Goal: Task Accomplishment & Management: Complete application form

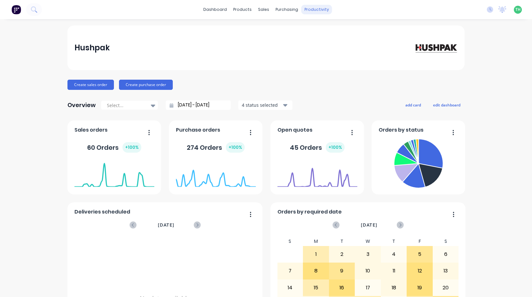
click at [314, 12] on div "productivity" at bounding box center [316, 10] width 31 height 10
drag, startPoint x: 314, startPoint y: 12, endPoint x: 306, endPoint y: 27, distance: 17.5
click at [306, 28] on div "Hushpak" at bounding box center [265, 47] width 397 height 45
click at [313, 8] on div "productivity" at bounding box center [316, 10] width 31 height 10
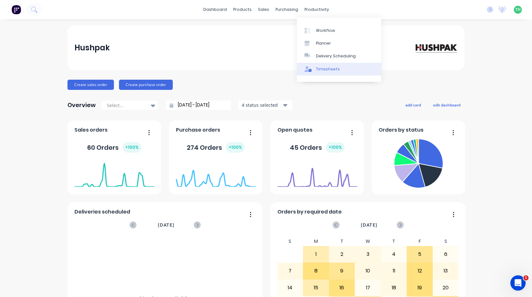
click at [327, 70] on div "Timesheets" at bounding box center [328, 69] width 24 height 6
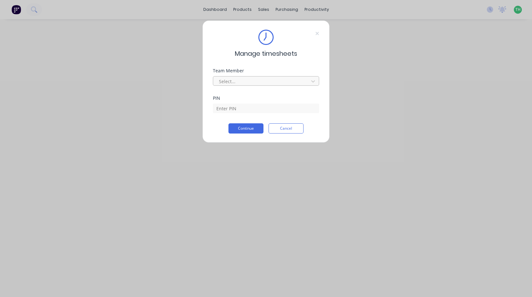
click at [281, 78] on div at bounding box center [261, 81] width 87 height 8
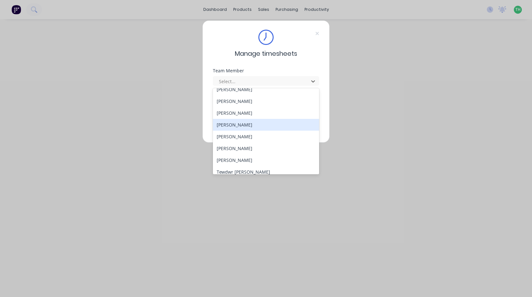
scroll to position [305, 0]
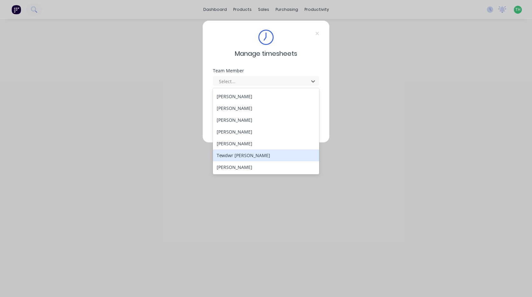
click at [251, 158] on div "Tewdwr [PERSON_NAME]" at bounding box center [266, 155] width 106 height 12
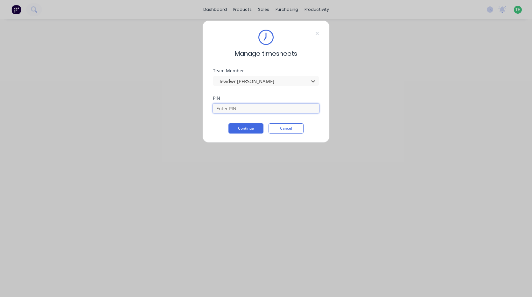
click at [251, 110] on input at bounding box center [266, 108] width 106 height 10
type input "2711"
click at [229, 123] on button "Continue" at bounding box center [246, 128] width 35 height 10
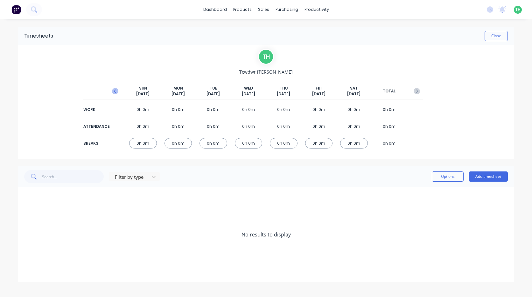
click at [114, 89] on icon "button" at bounding box center [115, 91] width 6 height 6
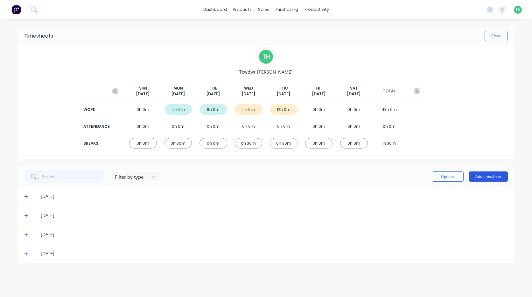
click at [496, 174] on button "Add timesheet" at bounding box center [488, 176] width 39 height 10
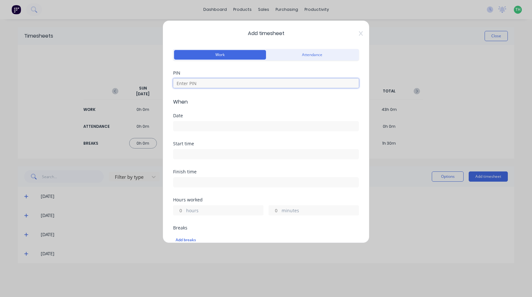
click at [233, 84] on input at bounding box center [266, 83] width 186 height 10
type input "2711"
click at [218, 127] on input at bounding box center [265, 126] width 185 height 10
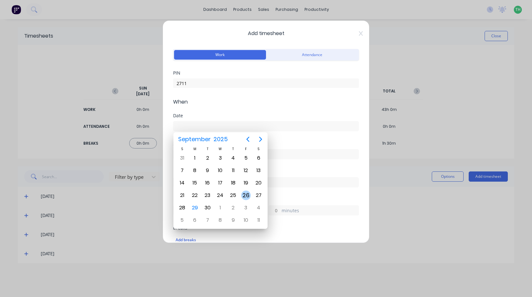
click at [245, 193] on div "26" at bounding box center [246, 195] width 10 height 10
type input "[DATE]"
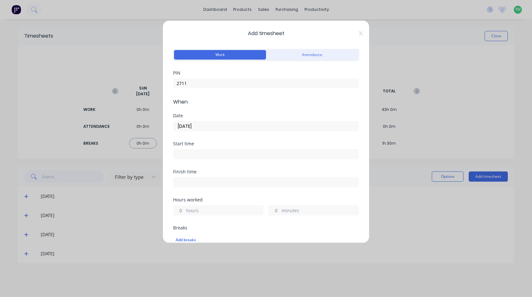
click at [200, 154] on input at bounding box center [265, 154] width 185 height 10
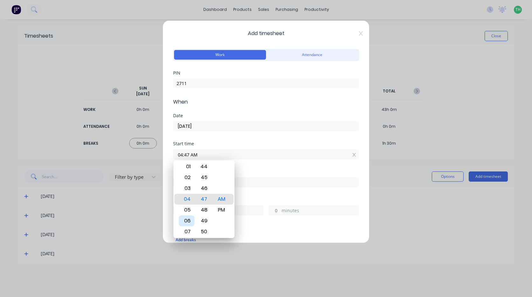
click at [189, 221] on div "06" at bounding box center [187, 220] width 16 height 11
click at [206, 188] on div "00" at bounding box center [204, 188] width 16 height 11
type input "06:00 AM"
click at [260, 167] on div "Start time 06:00 AM" at bounding box center [266, 155] width 186 height 28
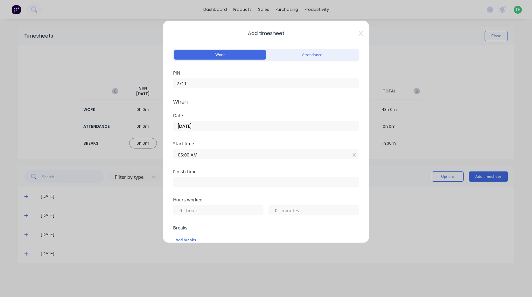
click at [227, 181] on input at bounding box center [265, 182] width 185 height 10
type input "04:47 AM"
type input "22"
type input "47"
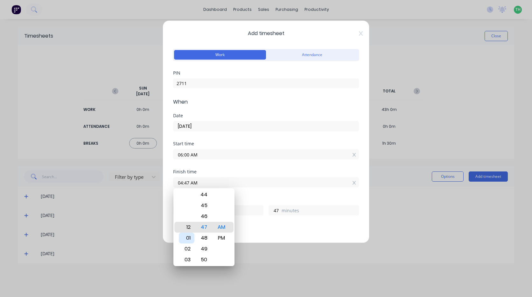
type input "12:47 AM"
type input "18"
type input "12:45 AM"
type input "45"
type input "12:42 AM"
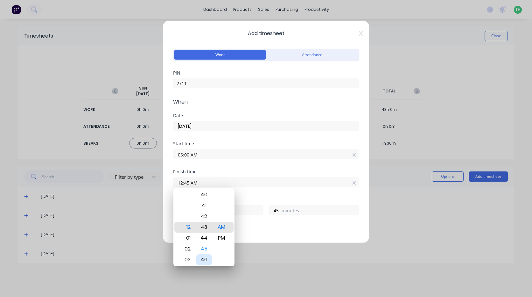
type input "42"
type input "12:39 AM"
type input "39"
type input "12:35 AM"
type input "35"
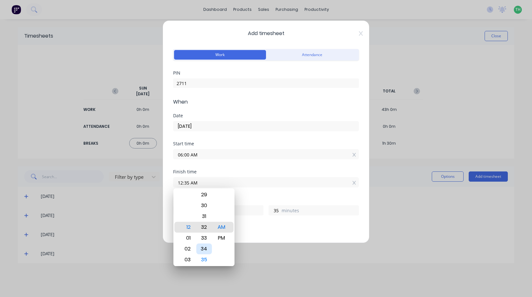
type input "12:32 AM"
type input "32"
type input "12:29 AM"
type input "29"
type input "12:26 AM"
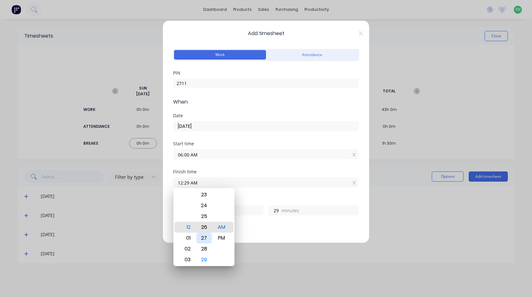
type input "26"
type input "12:24 AM"
type input "24"
type input "12:21 AM"
type input "21"
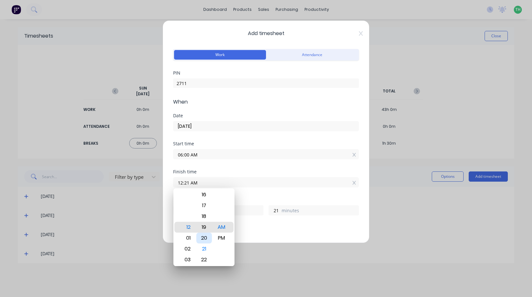
type input "12:18 AM"
type input "18"
type input "12:15 AM"
type input "15"
type input "12:13 AM"
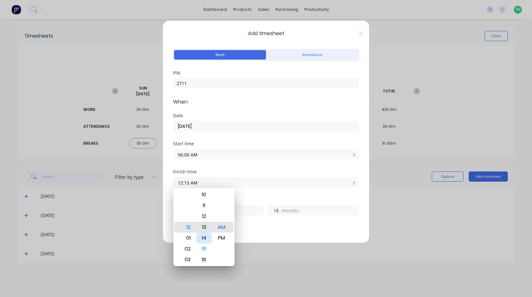
type input "13"
type input "12:11 AM"
type input "11"
type input "12:08 AM"
type input "8"
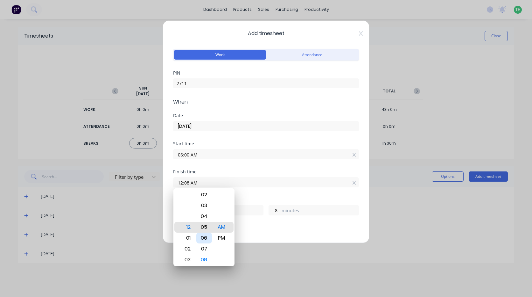
type input "12:05 AM"
type input "5"
type input "12:02 AM"
type input "2"
type input "12:00 AM"
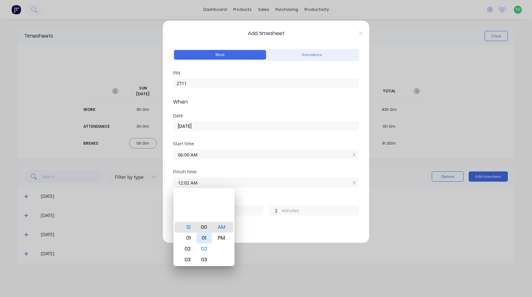
type input "0"
click at [218, 238] on div "PM" at bounding box center [222, 237] width 16 height 11
type input "12:00 PM"
type input "6"
click at [257, 194] on div "Finish time 12:00 PM" at bounding box center [266, 183] width 186 height 28
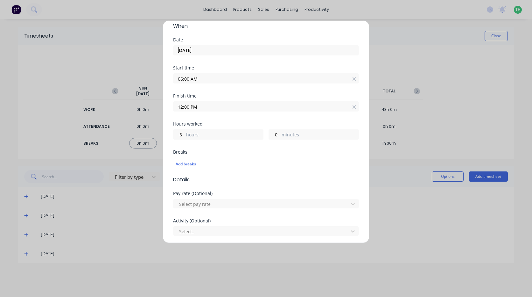
scroll to position [95, 0]
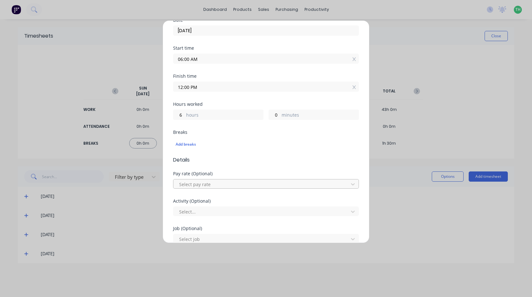
click at [205, 185] on div at bounding box center [262, 184] width 167 height 8
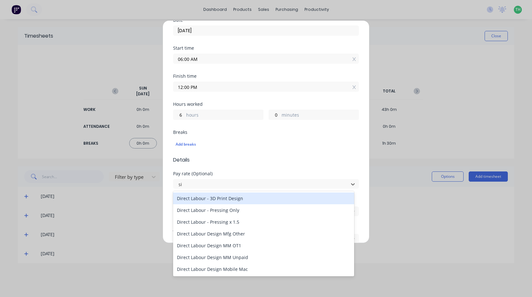
type input "s"
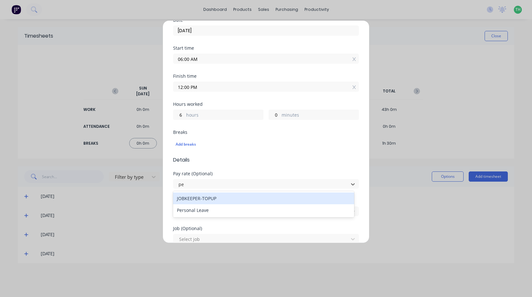
type input "per"
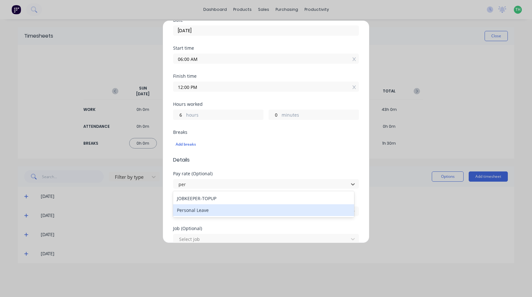
click at [198, 212] on div "Personal Leave" at bounding box center [263, 210] width 181 height 12
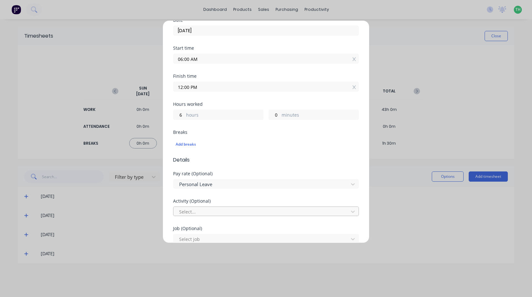
click at [210, 212] on div at bounding box center [262, 212] width 167 height 8
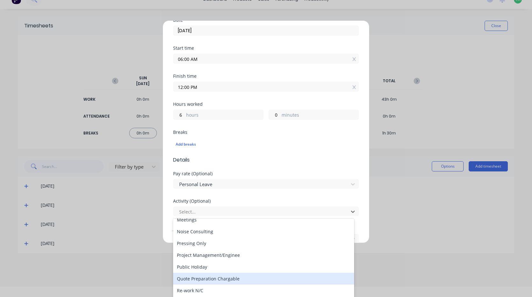
scroll to position [191, 0]
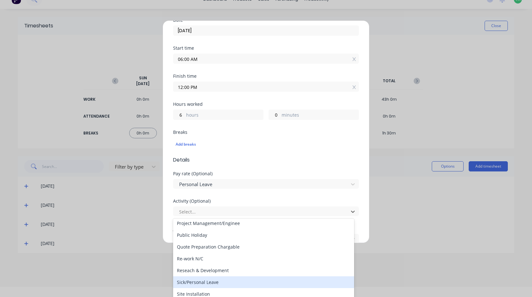
click at [225, 279] on div "Sick/Personal Leave" at bounding box center [263, 282] width 181 height 12
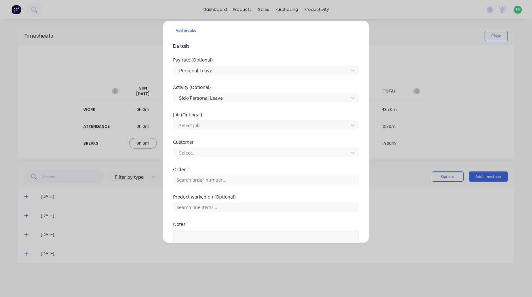
scroll to position [255, 0]
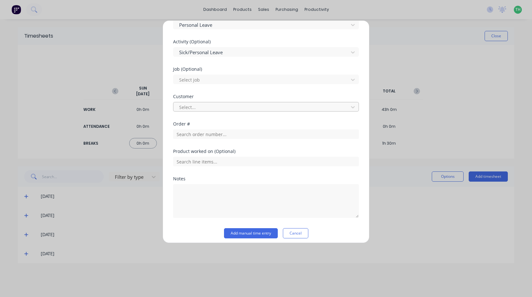
click at [196, 109] on div at bounding box center [262, 107] width 167 height 8
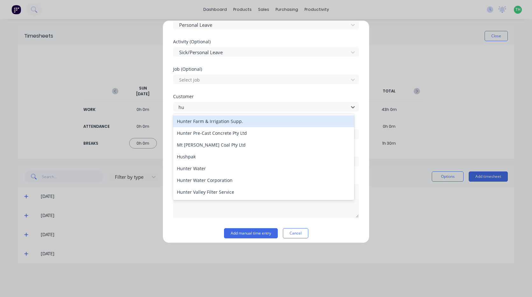
type input "hus"
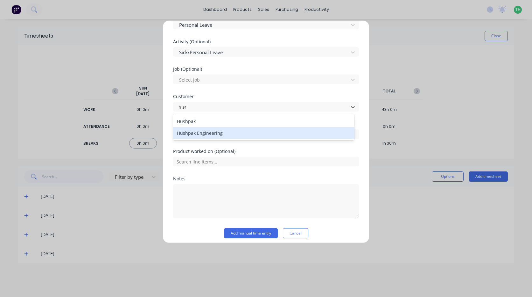
click at [217, 133] on div "Hushpak Engineering" at bounding box center [263, 133] width 181 height 12
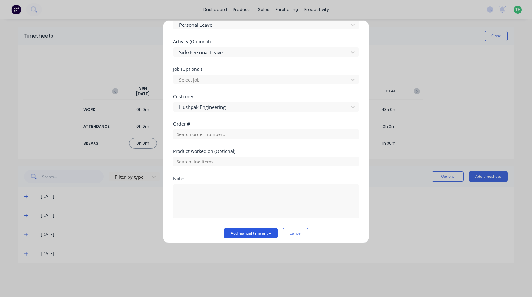
click at [249, 233] on button "Add manual time entry" at bounding box center [251, 233] width 54 height 10
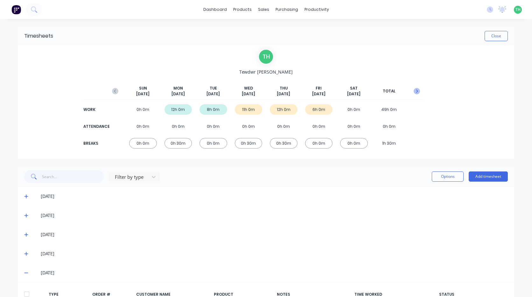
click at [415, 89] on icon "button" at bounding box center [417, 91] width 6 height 6
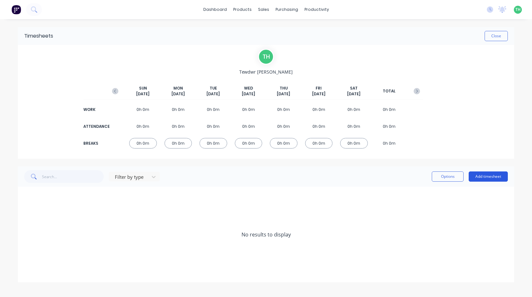
click at [490, 177] on button "Add timesheet" at bounding box center [488, 176] width 39 height 10
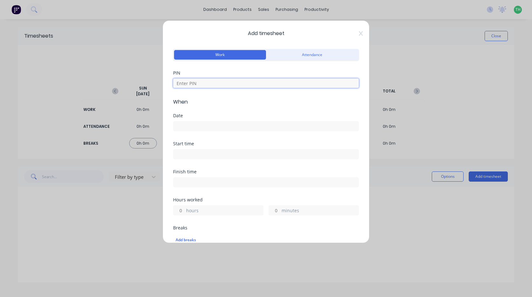
click at [195, 86] on input at bounding box center [266, 83] width 186 height 10
type input "2711"
click at [198, 126] on input at bounding box center [265, 126] width 185 height 10
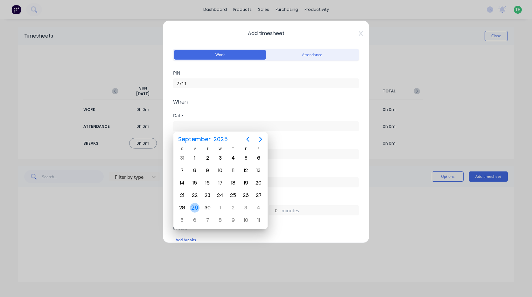
click at [198, 206] on div "29" at bounding box center [195, 208] width 10 height 10
type input "29/09/2025"
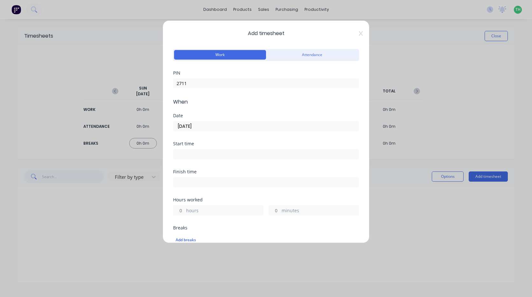
click at [199, 155] on input at bounding box center [265, 154] width 185 height 10
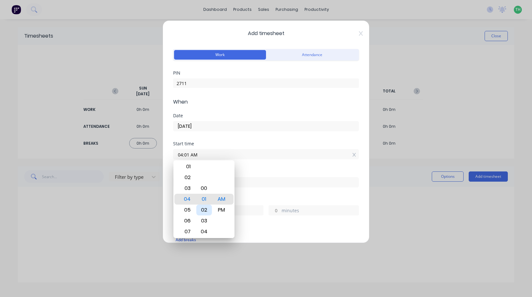
type input "04:00 AM"
click at [279, 183] on input at bounding box center [265, 182] width 185 height 10
type input "04:49 AM"
type input "0"
type input "49"
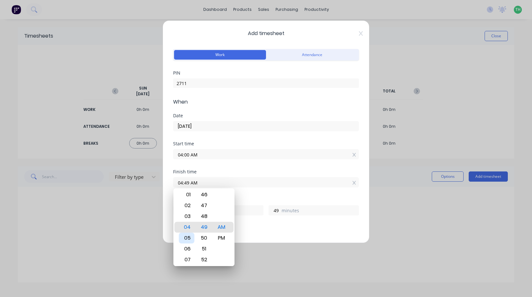
click at [188, 237] on div "05" at bounding box center [187, 237] width 16 height 11
type input "05:49 AM"
type input "1"
type input "05:45 AM"
type input "45"
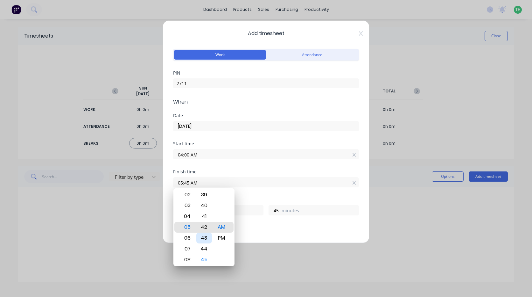
type input "05:42 AM"
type input "42"
type input "05:38 AM"
type input "38"
type input "05:34 AM"
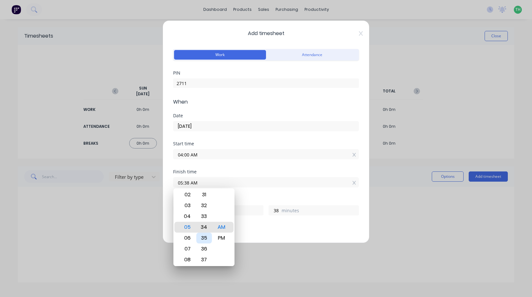
type input "34"
type input "05:30 AM"
type input "30"
type input "05:26 AM"
type input "26"
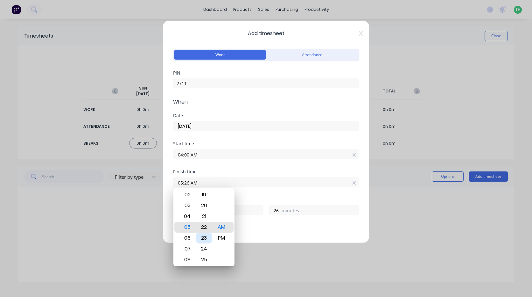
type input "05:22 AM"
type input "22"
type input "05:19 AM"
type input "19"
type input "05:16 AM"
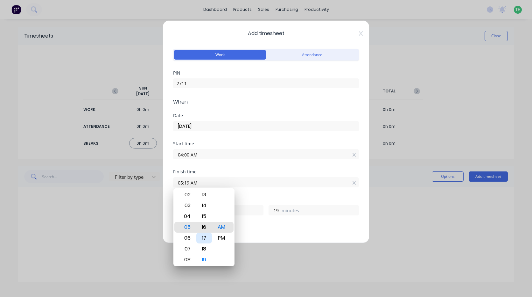
type input "16"
type input "05:13 AM"
type input "13"
type input "05:10 AM"
type input "10"
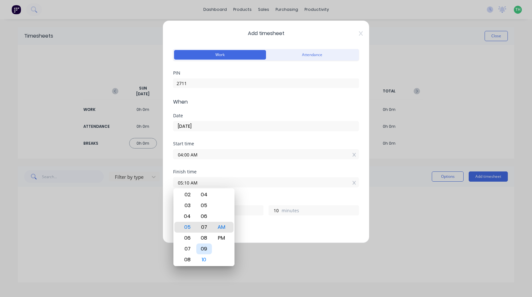
type input "05:07 AM"
type input "7"
type input "05:04 AM"
type input "4"
type input "05:00 AM"
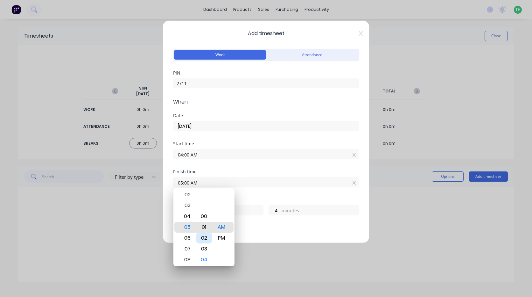
type input "0"
click at [265, 190] on div "Finish time 05:00 AM" at bounding box center [266, 183] width 186 height 28
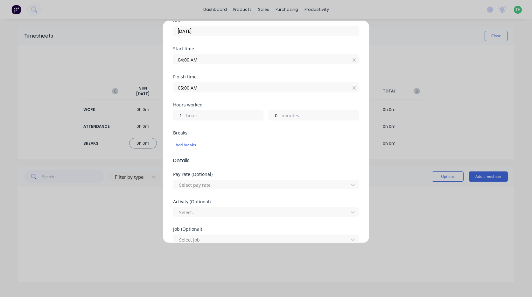
scroll to position [95, 0]
click at [215, 183] on div at bounding box center [262, 184] width 167 height 8
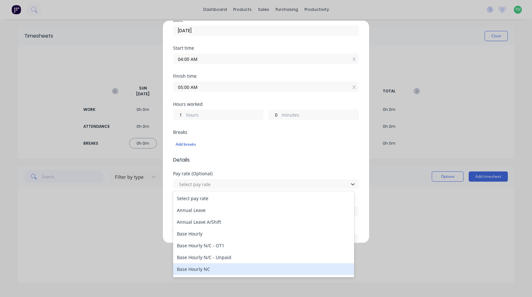
click at [213, 268] on div "Base Hourly NC" at bounding box center [263, 269] width 181 height 12
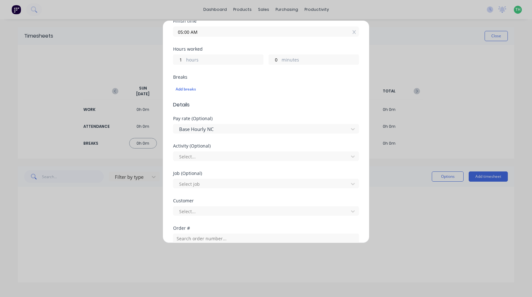
scroll to position [159, 0]
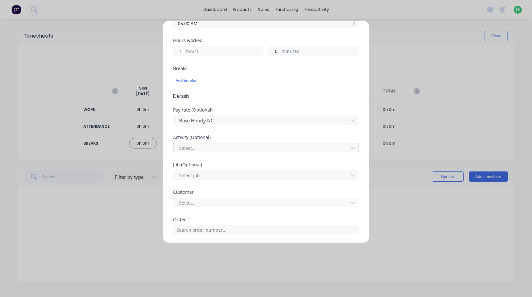
click at [199, 143] on div "Select..." at bounding box center [262, 148] width 171 height 10
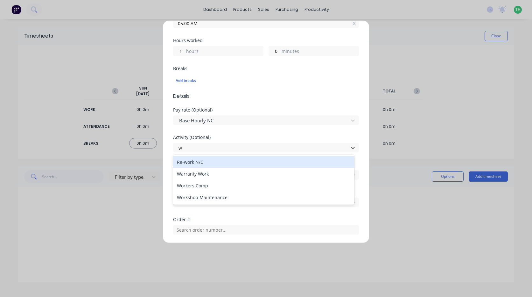
type input "wo"
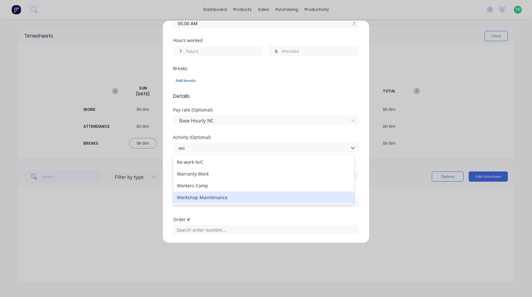
click at [219, 199] on div "Workshop Maintenance" at bounding box center [263, 197] width 181 height 12
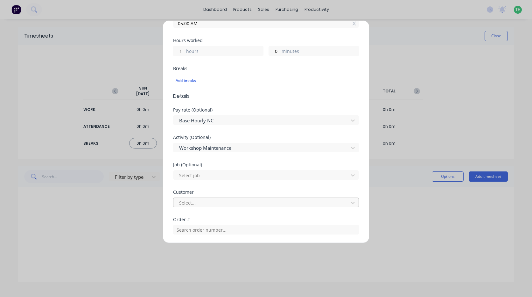
click at [221, 203] on div at bounding box center [262, 203] width 167 height 8
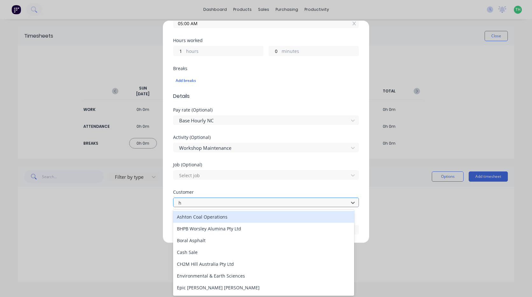
type input "hu"
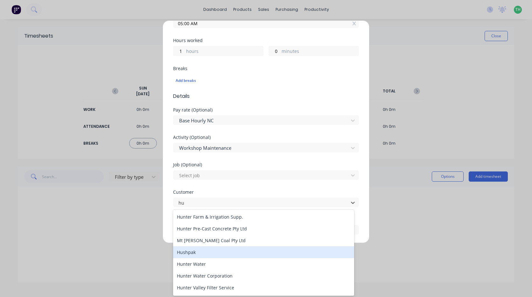
click at [213, 257] on div "Hushpak" at bounding box center [263, 252] width 181 height 12
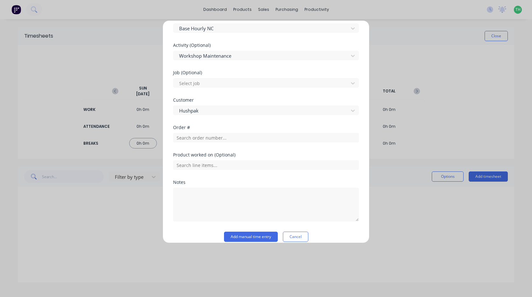
scroll to position [255, 0]
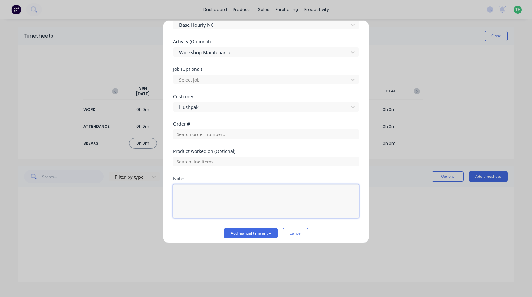
click at [196, 192] on textarea at bounding box center [266, 201] width 186 height 34
type textarea "prestart. grease machinery"
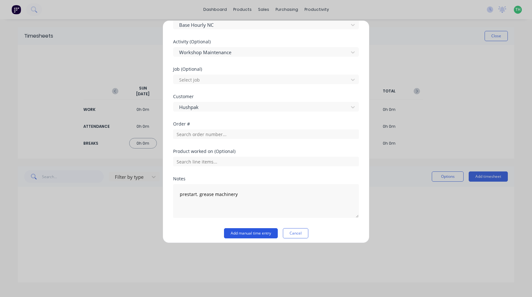
click at [253, 233] on button "Add manual time entry" at bounding box center [251, 233] width 54 height 10
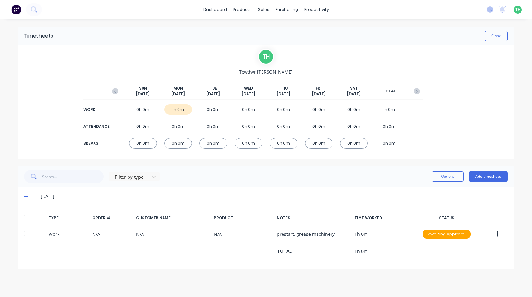
click at [489, 11] on icon at bounding box center [490, 9] width 6 height 6
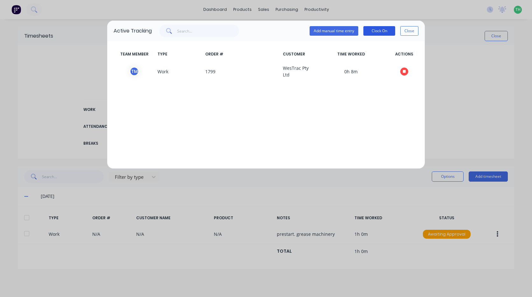
click at [385, 32] on button "Clock On" at bounding box center [379, 31] width 32 height 10
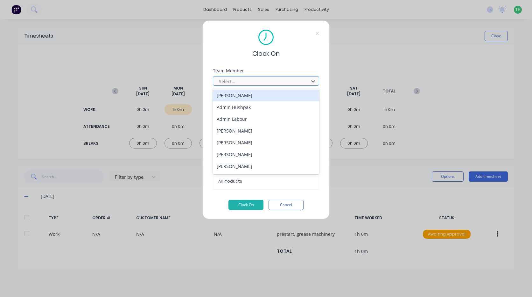
click at [276, 80] on div at bounding box center [261, 81] width 87 height 8
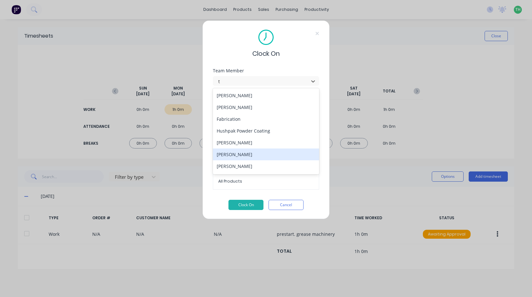
type input "te"
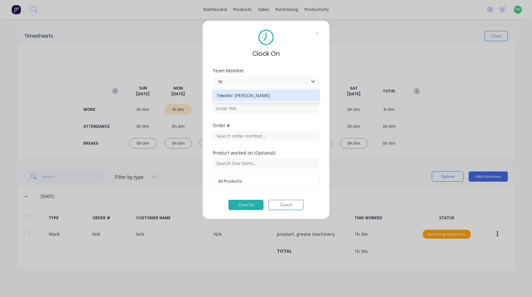
click at [246, 96] on div "Tewdwr [PERSON_NAME]" at bounding box center [266, 95] width 106 height 12
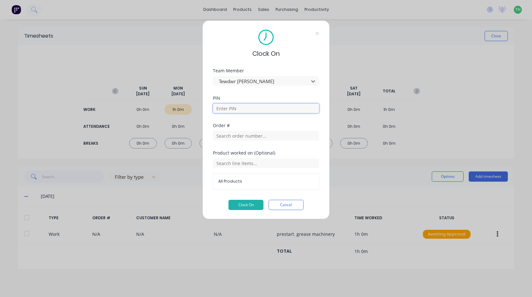
click at [246, 109] on input at bounding box center [266, 108] width 106 height 10
type input "2711"
click at [250, 203] on button "Clock On" at bounding box center [246, 205] width 35 height 10
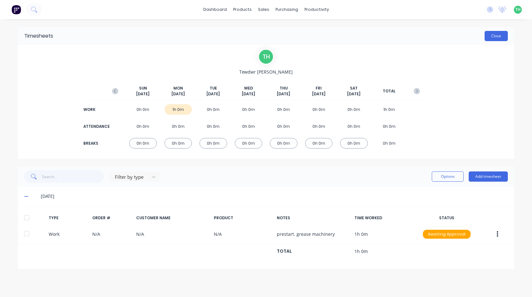
click at [494, 36] on button "Close" at bounding box center [496, 36] width 23 height 10
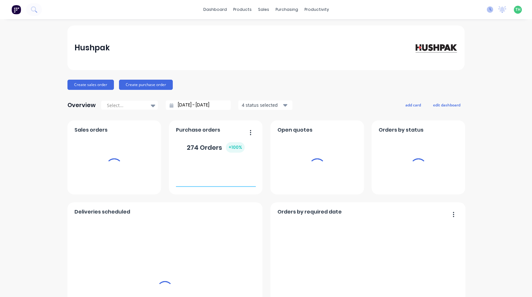
click at [487, 10] on icon at bounding box center [490, 9] width 6 height 6
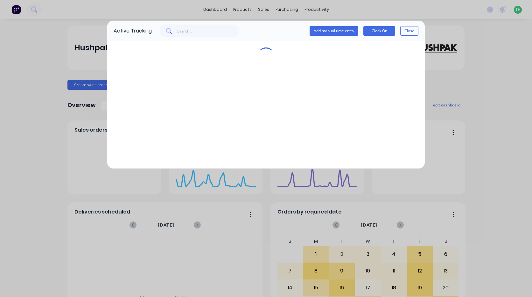
click at [468, 39] on div "Active Tracking Add manual time entry Clock On Close" at bounding box center [266, 148] width 532 height 297
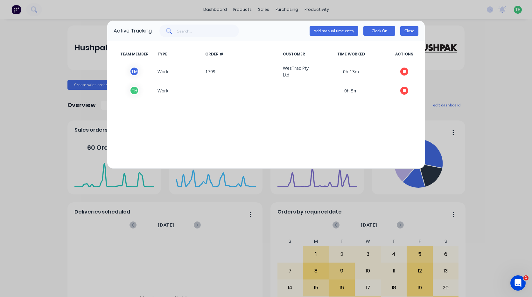
click at [415, 33] on button "Close" at bounding box center [409, 31] width 18 height 10
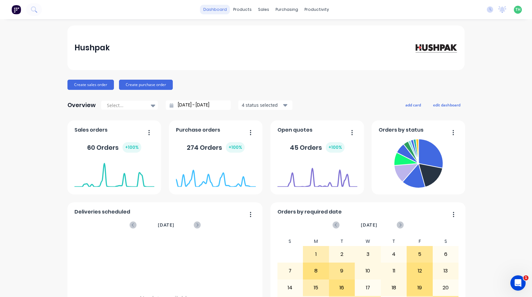
click at [207, 9] on link "dashboard" at bounding box center [215, 10] width 30 height 10
click at [12, 13] on img at bounding box center [16, 10] width 10 height 10
click at [327, 68] on div "Timesheets" at bounding box center [328, 69] width 24 height 6
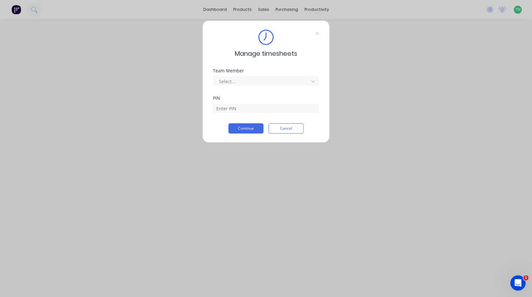
click at [269, 86] on div "Team Member Select..." at bounding box center [266, 81] width 106 height 27
click at [268, 82] on div at bounding box center [261, 81] width 87 height 8
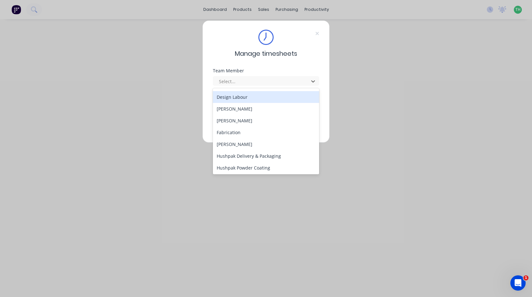
scroll to position [127, 0]
click at [257, 99] on div "[PERSON_NAME]" at bounding box center [266, 98] width 106 height 12
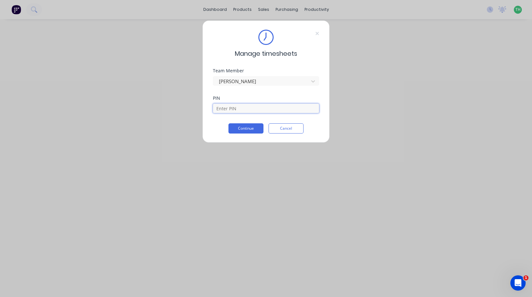
click at [243, 110] on input at bounding box center [266, 108] width 106 height 10
type input "2958"
click at [229, 123] on button "Continue" at bounding box center [246, 128] width 35 height 10
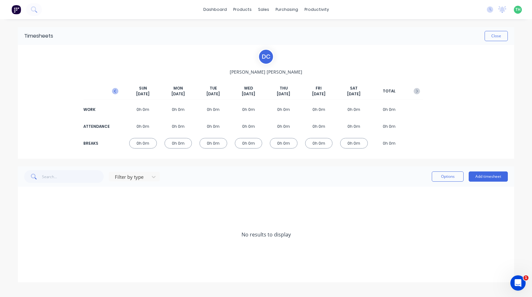
click at [118, 90] on icon "button" at bounding box center [115, 91] width 6 height 6
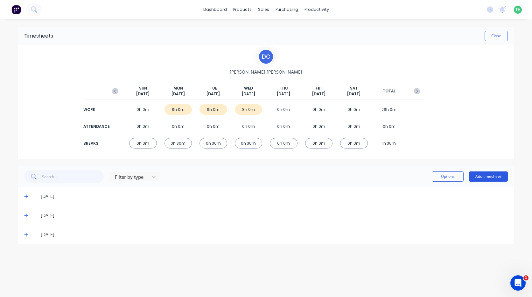
click at [492, 177] on button "Add timesheet" at bounding box center [488, 176] width 39 height 10
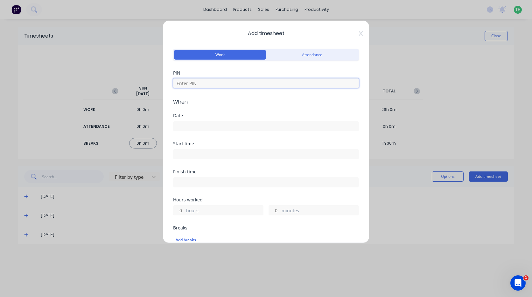
click at [212, 80] on input at bounding box center [266, 83] width 186 height 10
type input "2958"
click at [199, 124] on input at bounding box center [265, 126] width 185 height 10
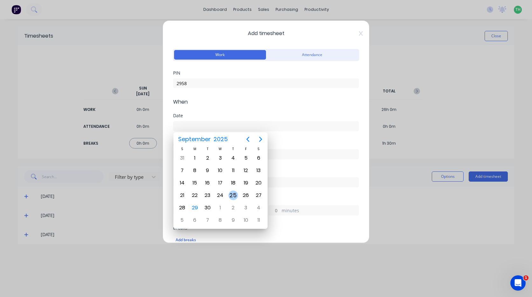
click at [236, 190] on div "25" at bounding box center [233, 195] width 13 height 12
type input "[DATE]"
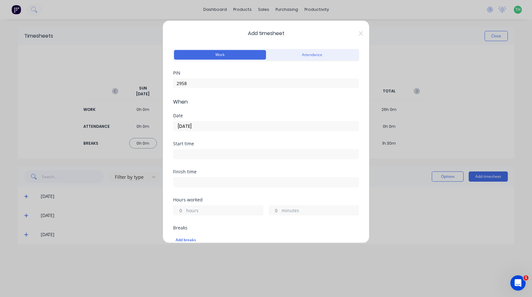
click at [214, 151] on input at bounding box center [265, 154] width 185 height 10
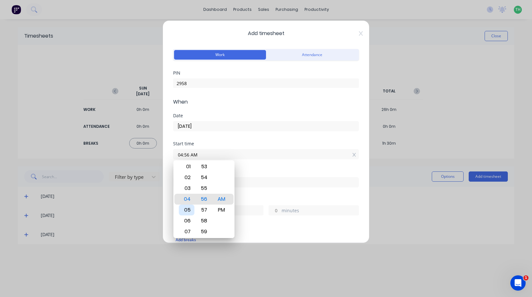
click at [187, 208] on div "05" at bounding box center [187, 209] width 16 height 11
click at [206, 179] on div "00" at bounding box center [204, 177] width 16 height 11
click at [226, 188] on div "AM" at bounding box center [222, 188] width 16 height 11
type input "05:00 AM"
click at [260, 189] on div "Finish time" at bounding box center [266, 183] width 186 height 28
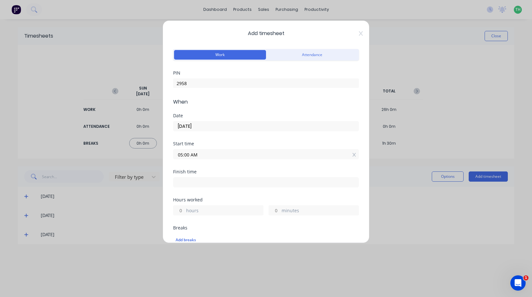
click at [238, 181] on input at bounding box center [265, 182] width 185 height 10
type input "04:56 AM"
type input "23"
type input "56"
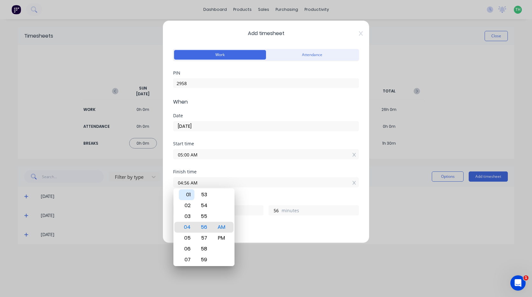
click at [187, 195] on div "01" at bounding box center [187, 194] width 16 height 11
type input "01:56 AM"
type input "20"
type input "01:59 AM"
type input "59"
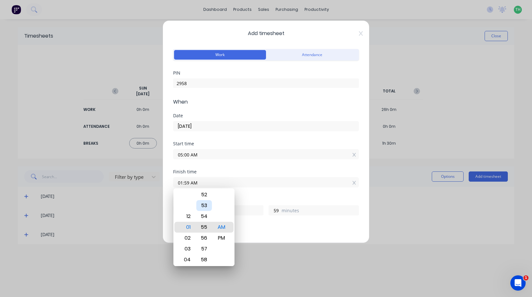
type input "01:54 AM"
type input "54"
type input "01:49 AM"
type input "49"
type input "01:44 AM"
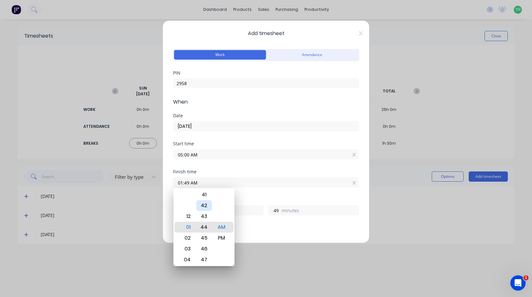
type input "44"
type input "01:39 AM"
type input "39"
type input "01:35 AM"
type input "35"
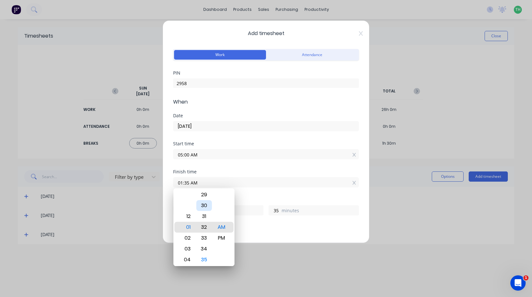
type input "01:32 AM"
type input "32"
click at [204, 205] on div "30" at bounding box center [204, 205] width 16 height 11
type input "01:30 AM"
type input "30"
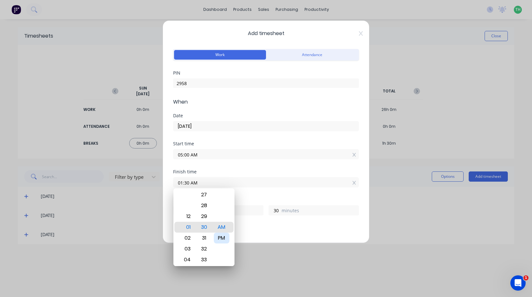
click at [222, 240] on div "PM" at bounding box center [222, 237] width 16 height 11
type input "01:30 PM"
type input "8"
click at [250, 201] on div "Hours worked" at bounding box center [266, 199] width 186 height 4
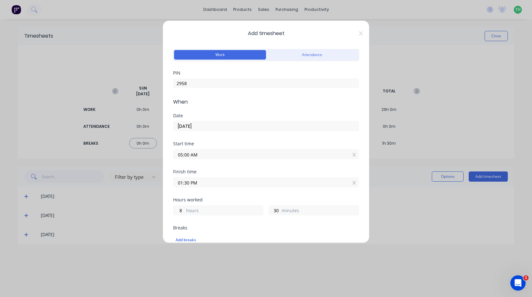
scroll to position [32, 0]
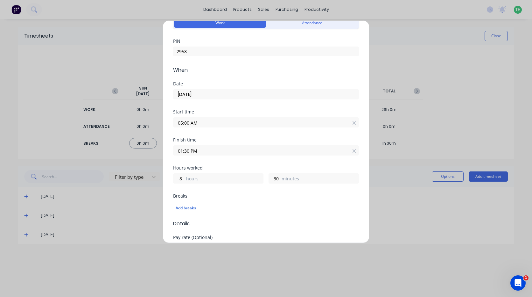
click at [190, 208] on div "Add breaks" at bounding box center [266, 208] width 181 height 8
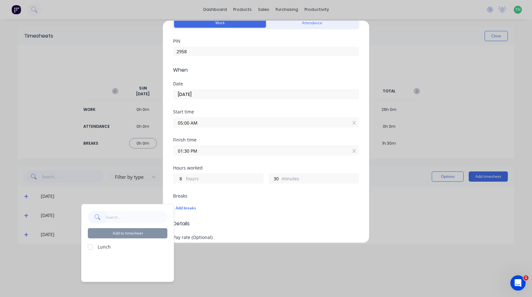
click at [88, 247] on div at bounding box center [90, 246] width 13 height 13
click at [122, 233] on button "Add to timesheet" at bounding box center [128, 233] width 80 height 10
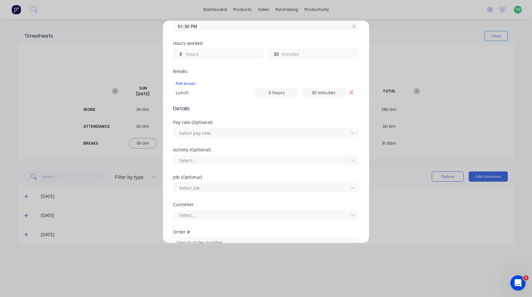
scroll to position [157, 0]
click at [208, 130] on div at bounding box center [262, 133] width 167 height 8
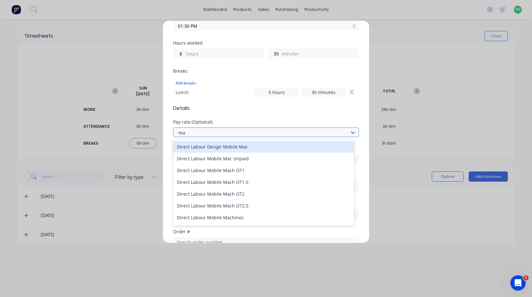
type input "mac"
click at [250, 148] on div "Direct Labour Design Mobile Mac" at bounding box center [263, 147] width 181 height 12
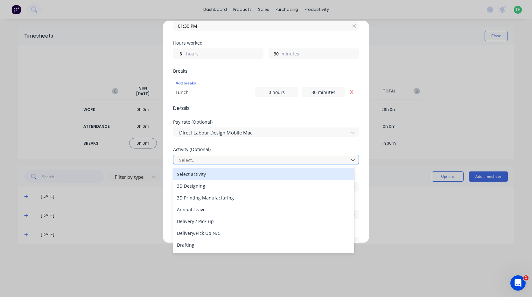
click at [233, 158] on div at bounding box center [262, 160] width 167 height 8
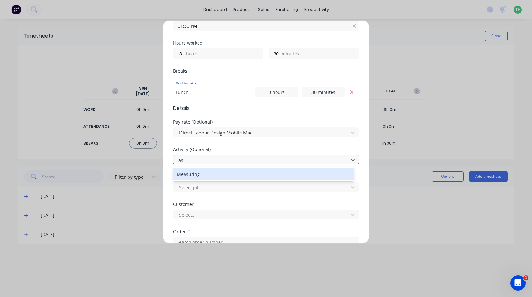
type input "a"
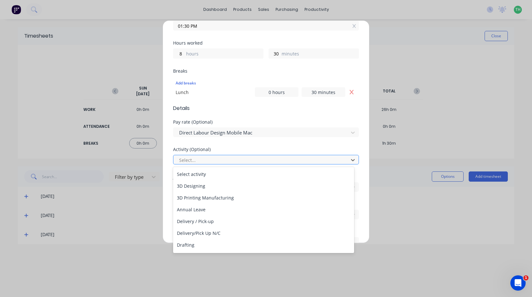
type input "m"
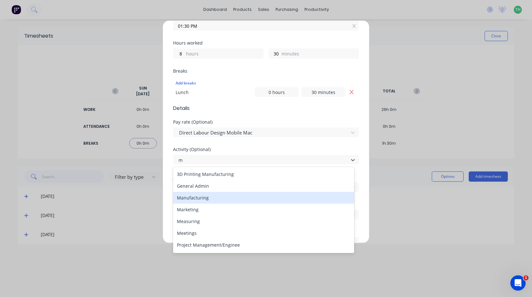
click at [225, 201] on div "Manufacturing" at bounding box center [263, 198] width 181 height 12
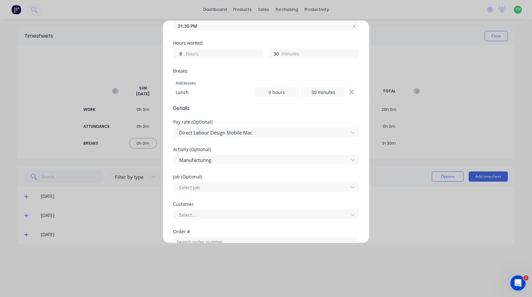
click at [248, 181] on div "Select job" at bounding box center [266, 185] width 186 height 11
click at [257, 186] on div at bounding box center [262, 187] width 167 height 8
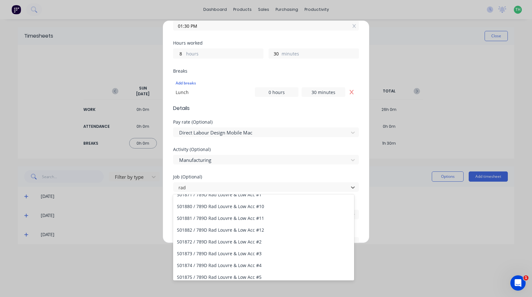
scroll to position [0, 0]
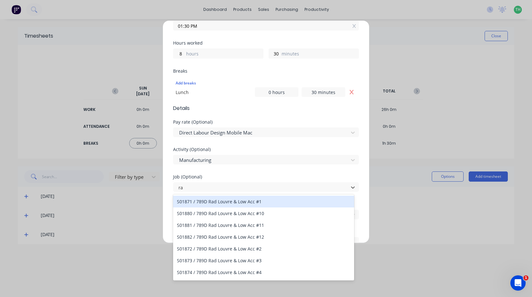
type input "r"
type input "1627"
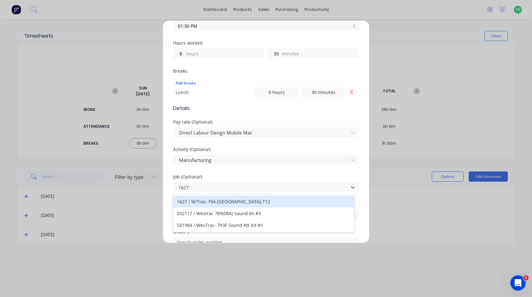
click at [243, 200] on div "1627 / W/Trac-794-[GEOGRAPHIC_DATA]-T12" at bounding box center [263, 201] width 181 height 12
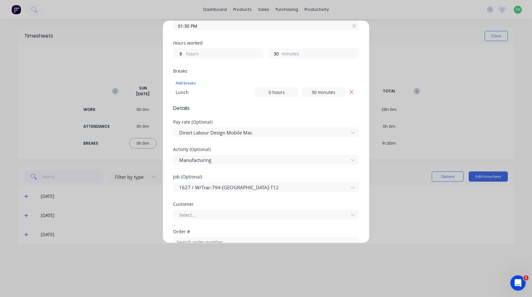
click at [248, 208] on div "Select..." at bounding box center [266, 213] width 186 height 11
click at [249, 212] on div at bounding box center [262, 215] width 167 height 8
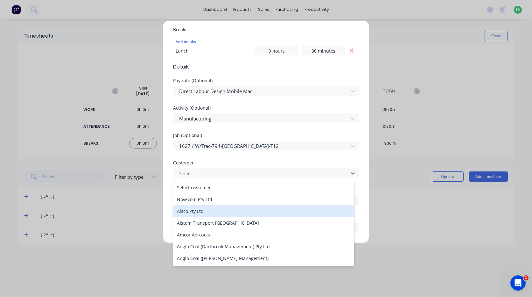
scroll to position [220, 0]
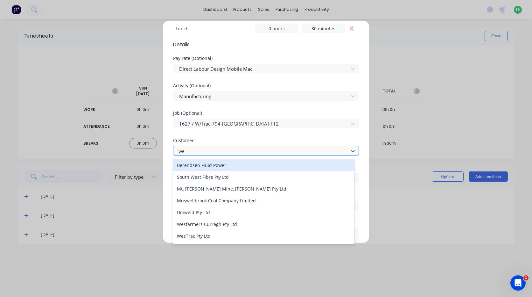
type input "[PERSON_NAME]"
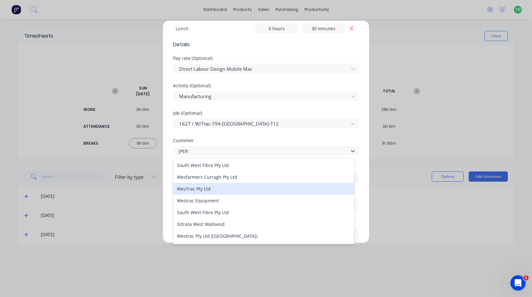
click at [208, 187] on div "WesTrac Pty Ltd" at bounding box center [263, 189] width 181 height 12
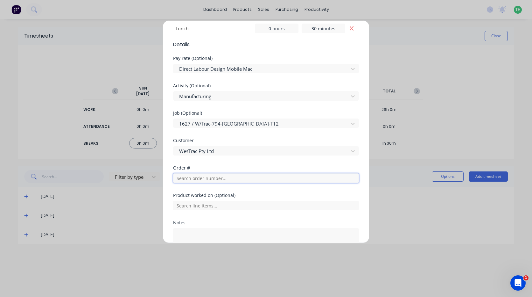
click at [221, 177] on input "text" at bounding box center [266, 178] width 186 height 10
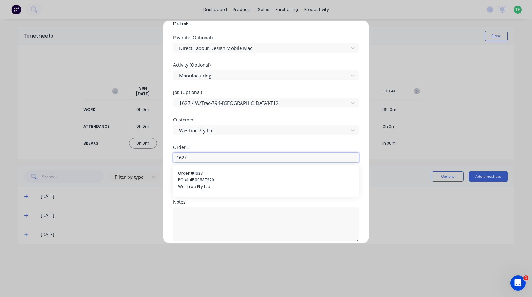
scroll to position [252, 0]
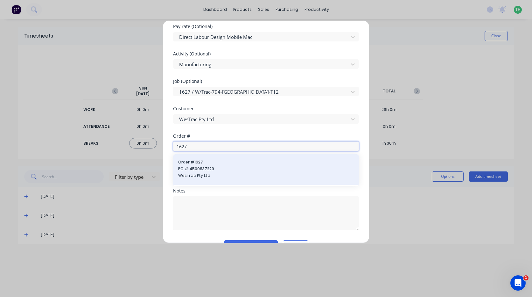
type input "1627"
click at [211, 171] on span "PO #: 4500837229" at bounding box center [266, 169] width 176 height 6
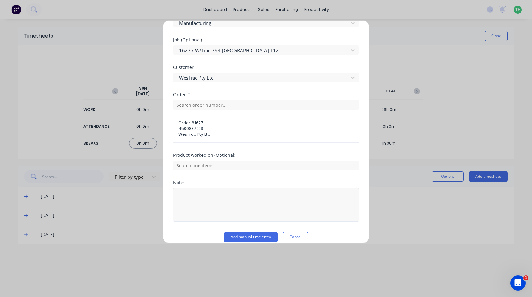
scroll to position [302, 0]
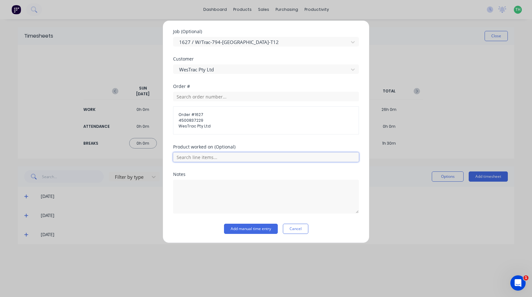
click at [225, 155] on input "text" at bounding box center [266, 157] width 186 height 10
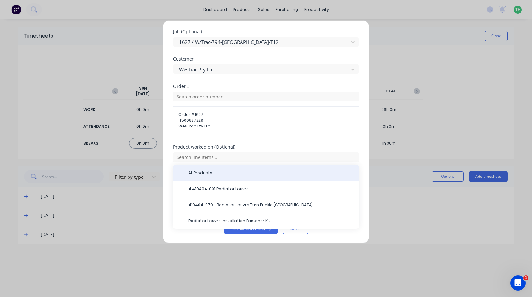
click at [228, 173] on span "All Products" at bounding box center [271, 173] width 166 height 6
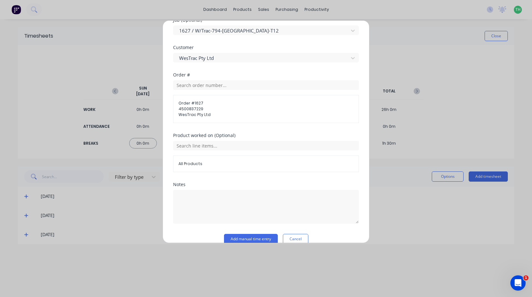
scroll to position [323, 0]
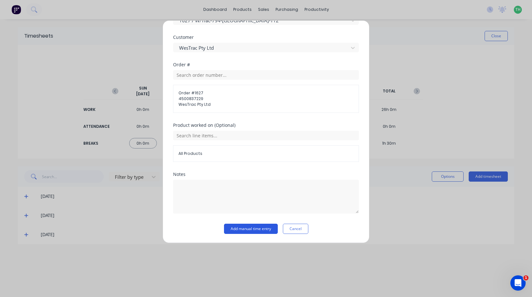
click at [252, 225] on button "Add manual time entry" at bounding box center [251, 228] width 54 height 10
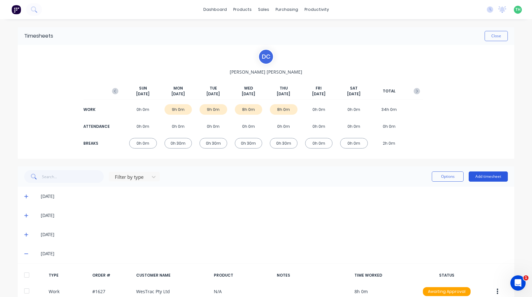
click at [490, 175] on button "Add timesheet" at bounding box center [488, 176] width 39 height 10
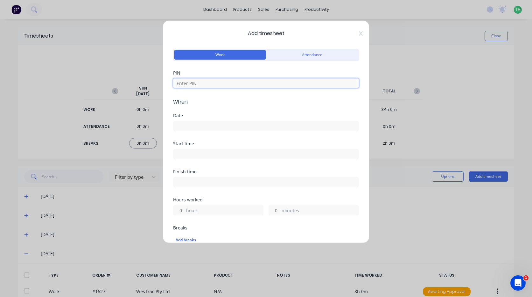
click at [221, 84] on input at bounding box center [266, 83] width 186 height 10
type input "2958"
click at [213, 127] on input at bounding box center [265, 126] width 185 height 10
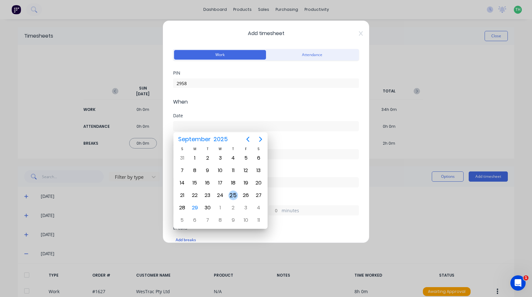
click at [236, 195] on div "25" at bounding box center [234, 195] width 10 height 10
type input "[DATE]"
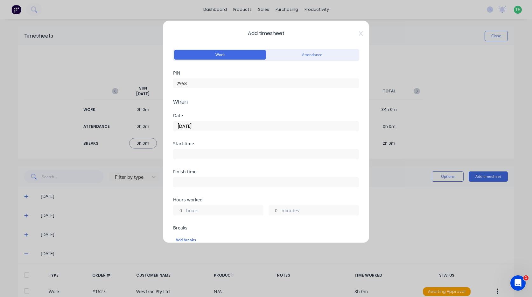
click at [246, 152] on input at bounding box center [265, 154] width 185 height 10
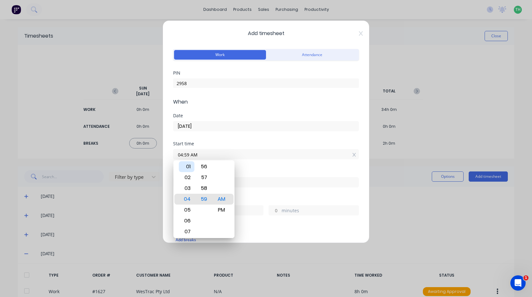
click at [187, 166] on div "01" at bounding box center [187, 166] width 16 height 11
click at [206, 167] on div "30" at bounding box center [204, 166] width 16 height 11
click at [222, 207] on div "PM" at bounding box center [222, 209] width 16 height 11
type input "01:30 PM"
click at [255, 174] on div "Finish time" at bounding box center [266, 178] width 186 height 18
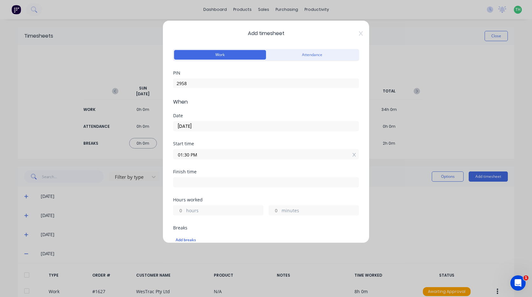
click at [242, 182] on input at bounding box center [265, 182] width 185 height 10
type input "04:59 AM"
type input "15"
type input "29"
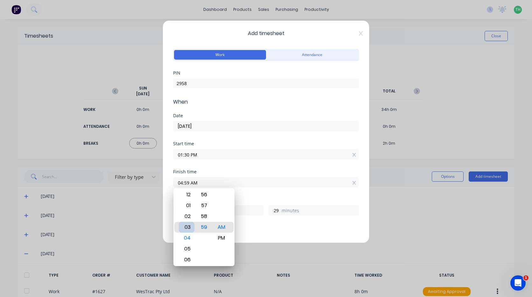
type input "03:59 AM"
type input "14"
click at [189, 218] on div "02" at bounding box center [187, 216] width 16 height 11
type input "02:59 AM"
type input "13"
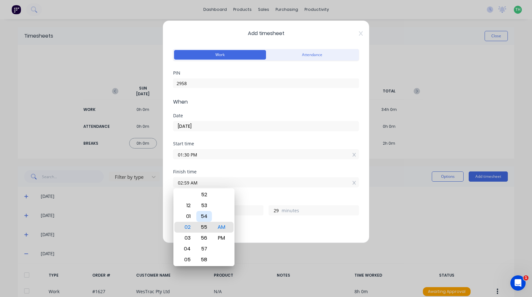
type input "02:55 AM"
type input "25"
type input "02:52 AM"
type input "22"
type input "02:48 AM"
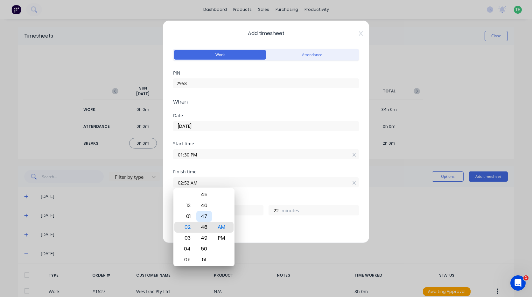
type input "18"
type input "02:44 AM"
type input "14"
type input "02:40 AM"
type input "10"
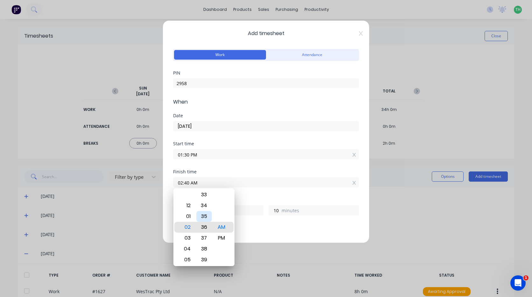
type input "02:36 AM"
type input "6"
type input "02:32 AM"
type input "2"
click at [205, 206] on div "30" at bounding box center [204, 205] width 16 height 11
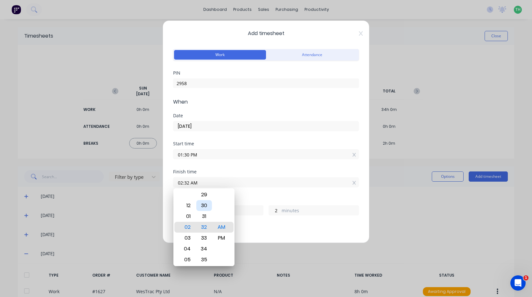
type input "02:30 AM"
type input "0"
click at [222, 235] on div "PM" at bounding box center [222, 237] width 16 height 11
type input "02:30 PM"
type input "1"
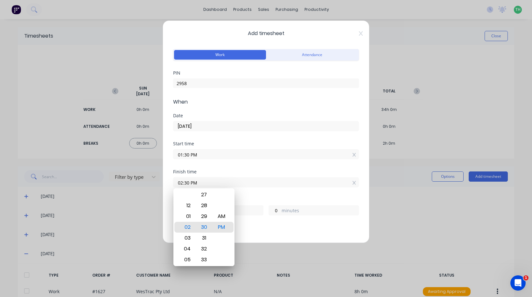
click at [235, 187] on label "02:30 PM" at bounding box center [266, 182] width 186 height 10
click at [235, 187] on input "02:30 PM" at bounding box center [265, 182] width 185 height 10
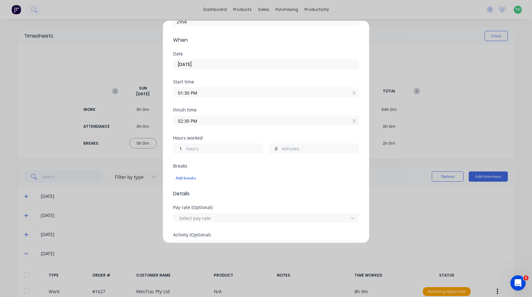
scroll to position [127, 0]
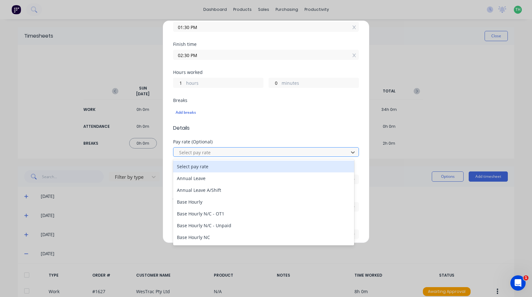
click at [205, 156] on div "Select pay rate" at bounding box center [262, 152] width 171 height 10
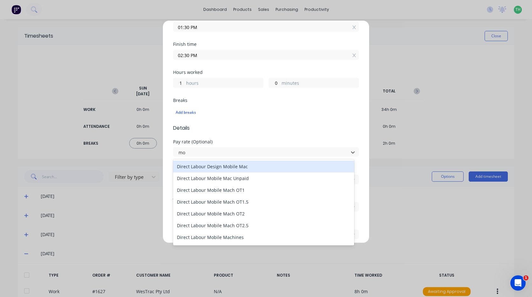
type input "mob"
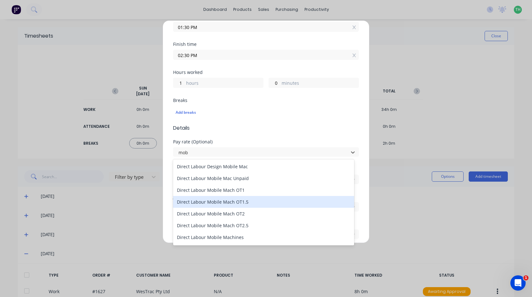
click at [254, 201] on div "Direct Labour Mobile Mach OT1.5" at bounding box center [263, 202] width 181 height 12
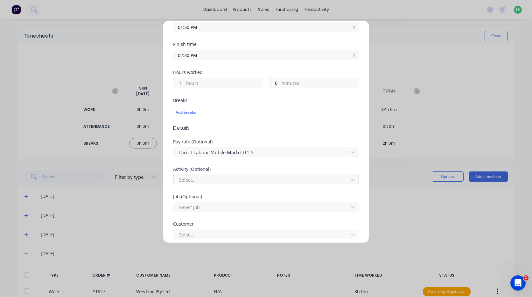
click at [232, 180] on div at bounding box center [262, 180] width 167 height 8
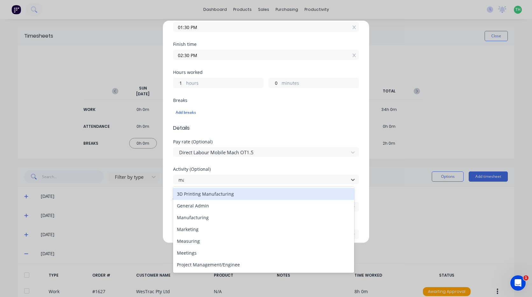
type input "man"
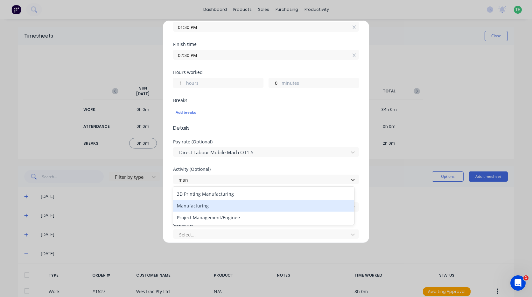
click at [197, 206] on div "Manufacturing" at bounding box center [263, 206] width 181 height 12
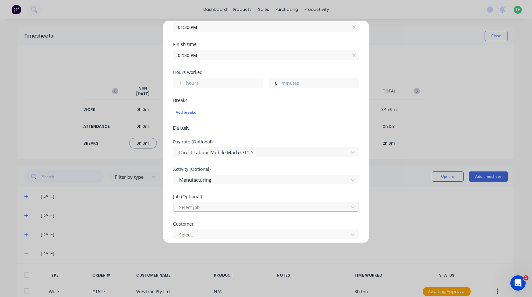
click at [218, 202] on div "Select job" at bounding box center [262, 207] width 171 height 10
click at [218, 205] on div at bounding box center [262, 207] width 167 height 8
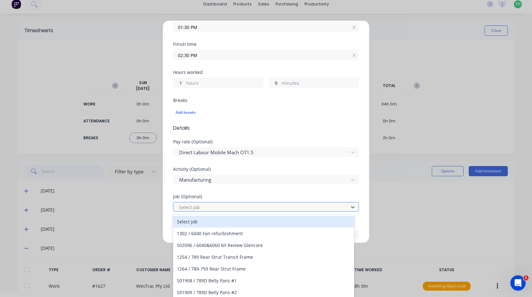
scroll to position [6, 0]
type input "1627"
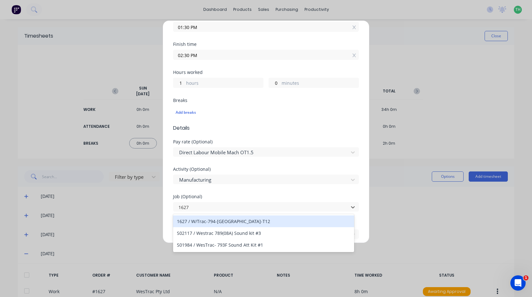
scroll to position [0, 0]
click at [218, 224] on div "1627 / W/Trac-794-[GEOGRAPHIC_DATA]-T12" at bounding box center [263, 221] width 181 height 12
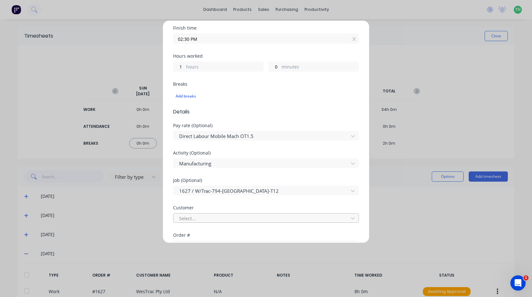
scroll to position [159, 0]
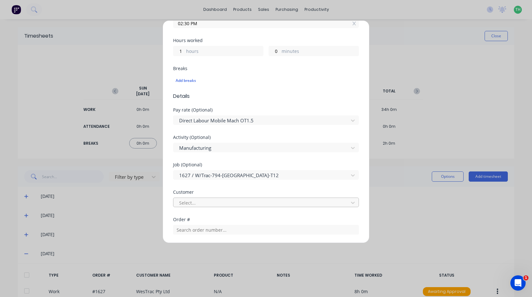
click at [201, 199] on div at bounding box center [262, 203] width 167 height 8
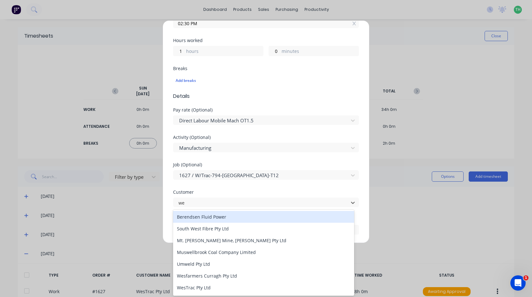
type input "[PERSON_NAME]"
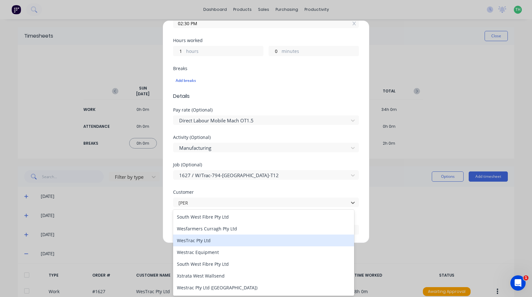
click at [205, 241] on div "WesTrac Pty Ltd" at bounding box center [263, 240] width 181 height 12
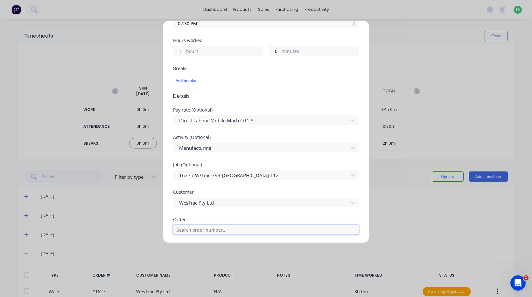
click at [213, 227] on input "text" at bounding box center [266, 230] width 186 height 10
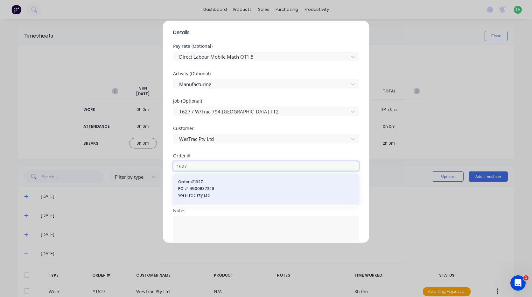
type input "1627"
click at [225, 191] on span "PO #: 4500837229" at bounding box center [266, 189] width 176 height 6
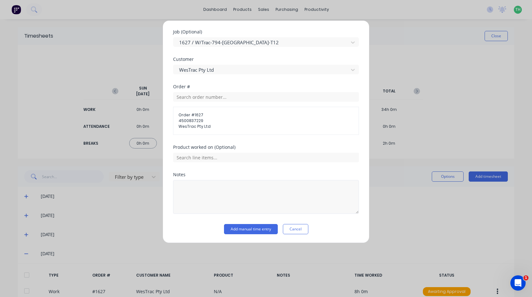
scroll to position [292, 0]
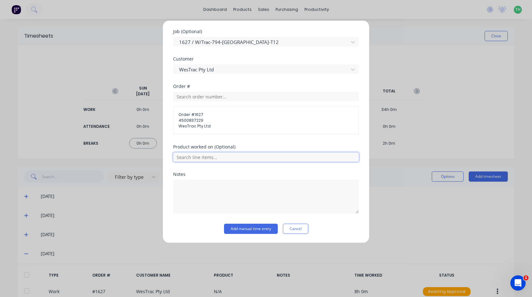
click at [210, 159] on input "text" at bounding box center [266, 157] width 186 height 10
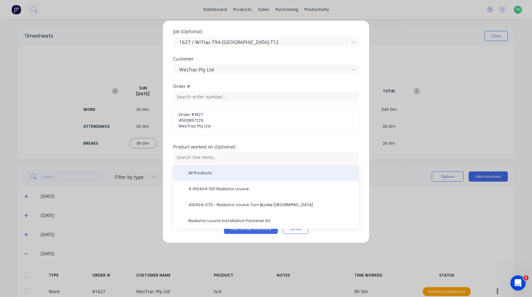
click at [225, 176] on div "All Products" at bounding box center [266, 173] width 186 height 16
click at [213, 170] on span "All Products" at bounding box center [271, 173] width 166 height 6
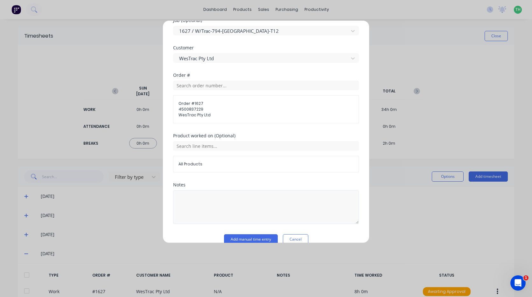
scroll to position [314, 0]
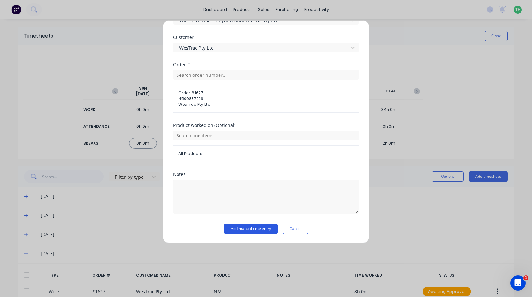
click at [261, 226] on button "Add manual time entry" at bounding box center [251, 228] width 54 height 10
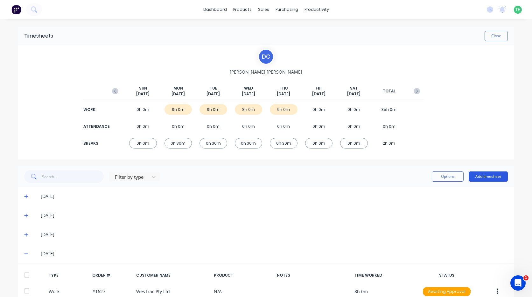
click at [487, 174] on button "Add timesheet" at bounding box center [488, 176] width 39 height 10
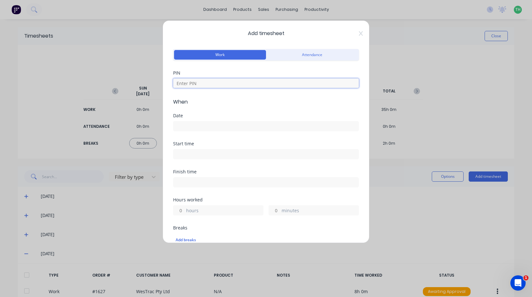
click at [233, 85] on input at bounding box center [266, 83] width 186 height 10
type input "2958"
click at [207, 127] on input at bounding box center [265, 126] width 185 height 10
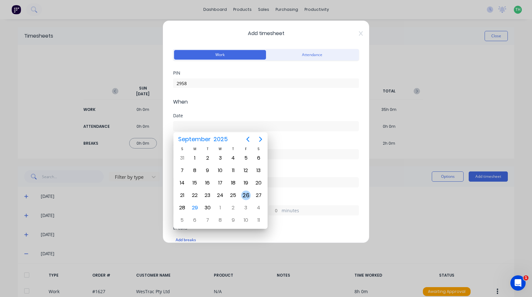
click at [245, 193] on div "26" at bounding box center [246, 195] width 10 height 10
type input "[DATE]"
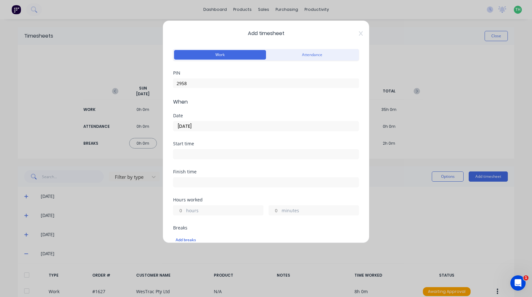
click at [214, 145] on div "Start time" at bounding box center [266, 143] width 186 height 4
click at [215, 152] on input at bounding box center [265, 154] width 185 height 10
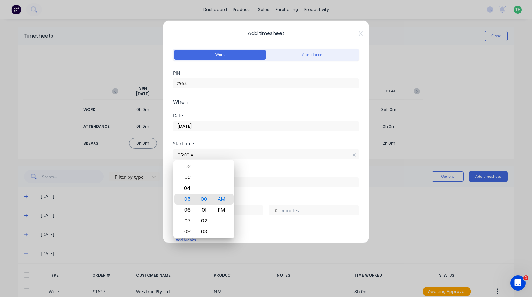
type input "05:00 AM"
click at [272, 169] on div "Finish time" at bounding box center [266, 171] width 186 height 4
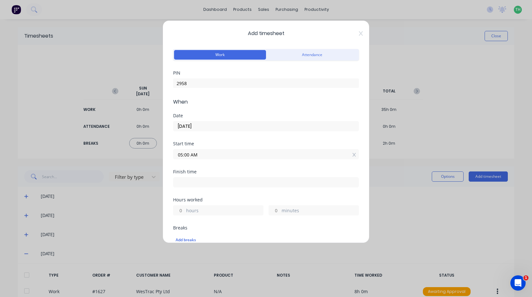
drag, startPoint x: 251, startPoint y: 175, endPoint x: 251, endPoint y: 181, distance: 6.0
click at [251, 176] on div "Finish time" at bounding box center [266, 178] width 186 height 18
click at [251, 182] on input at bounding box center [265, 182] width 185 height 10
type input "05:00 AM"
type input "0"
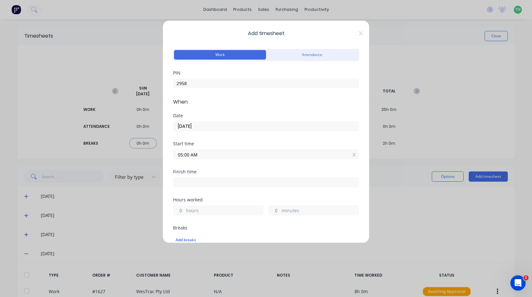
type input "0"
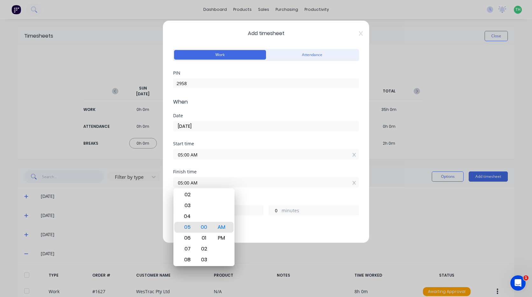
drag, startPoint x: 248, startPoint y: 182, endPoint x: 127, endPoint y: 191, distance: 121.9
click at [127, 191] on div "Add timesheet Work Attendance PIN 2958 When Date [DATE] Start time 05:00 AM Fin…" at bounding box center [266, 148] width 532 height 297
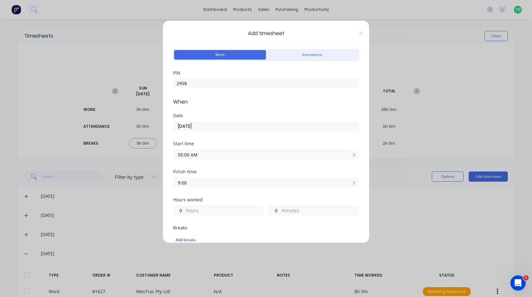
type input "09:00 AM"
type input "4"
click at [229, 194] on div "Finish time 09:00 AM" at bounding box center [266, 183] width 186 height 28
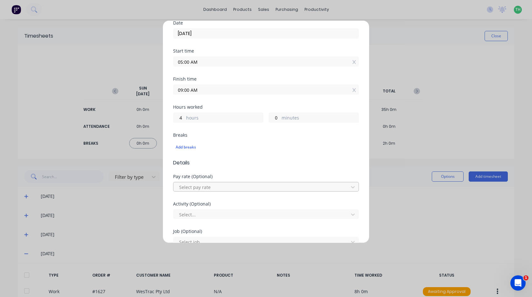
scroll to position [95, 0]
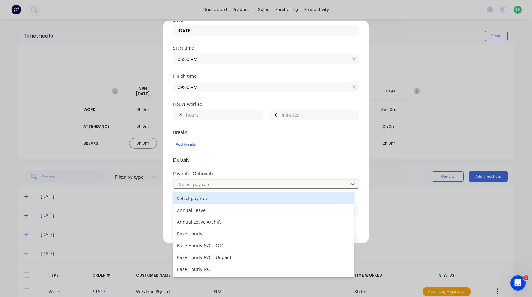
click at [229, 185] on div at bounding box center [262, 184] width 167 height 8
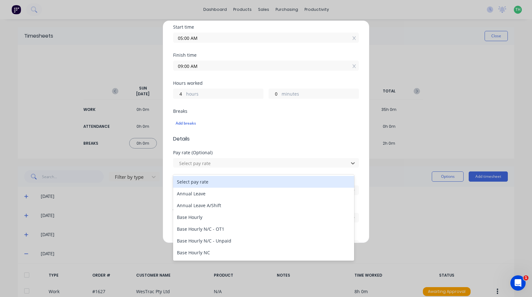
scroll to position [127, 0]
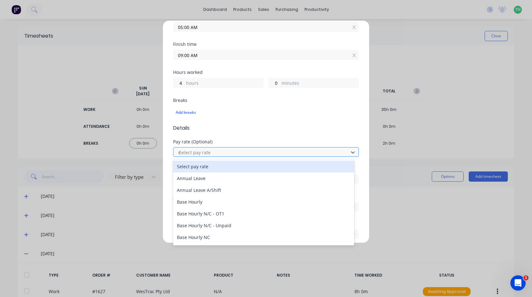
type input "mo"
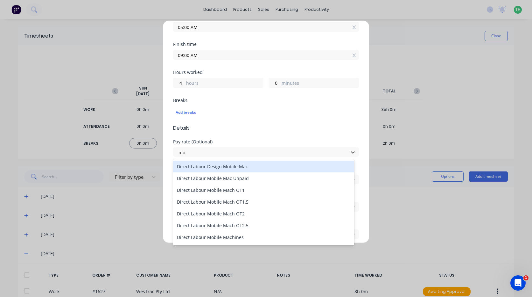
click at [271, 169] on div "Direct Labour Design Mobile Mac" at bounding box center [263, 166] width 181 height 12
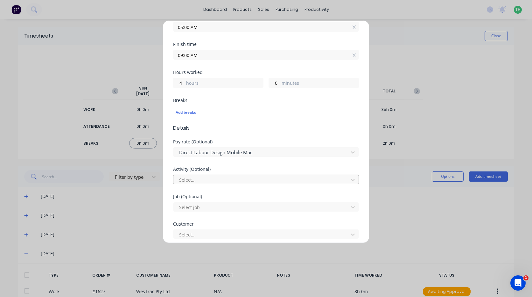
click at [252, 180] on div at bounding box center [262, 180] width 167 height 8
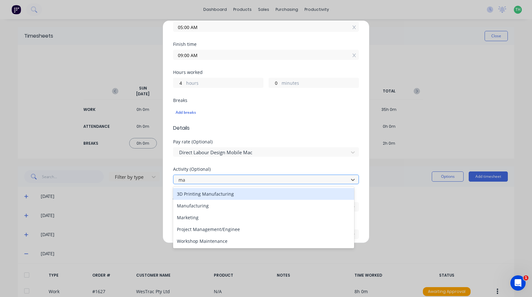
type input "man"
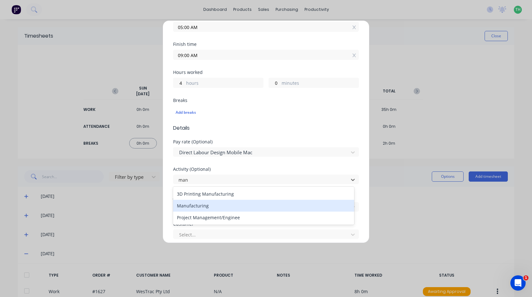
click at [224, 204] on div "Manufacturing" at bounding box center [263, 206] width 181 height 12
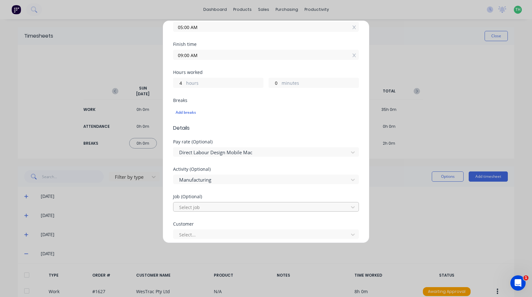
click at [217, 208] on div at bounding box center [262, 207] width 167 height 8
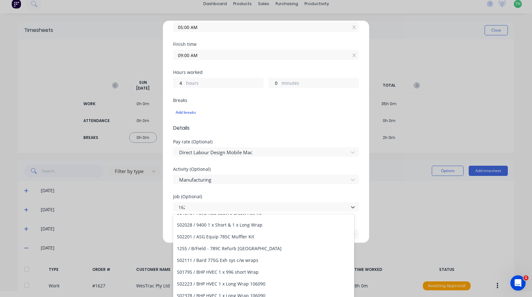
scroll to position [0, 0]
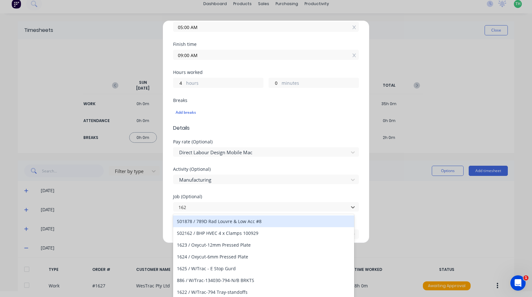
type input "1627"
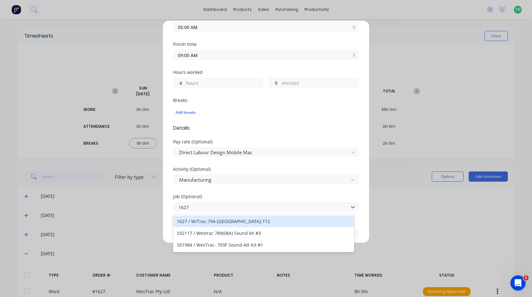
drag, startPoint x: 231, startPoint y: 223, endPoint x: 228, endPoint y: 224, distance: 3.5
click at [231, 223] on div "1627 / W/Trac-794-[GEOGRAPHIC_DATA]-T12" at bounding box center [263, 221] width 181 height 12
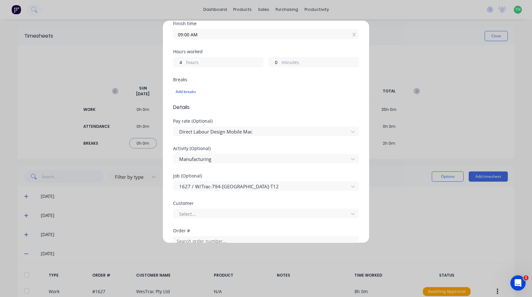
scroll to position [159, 0]
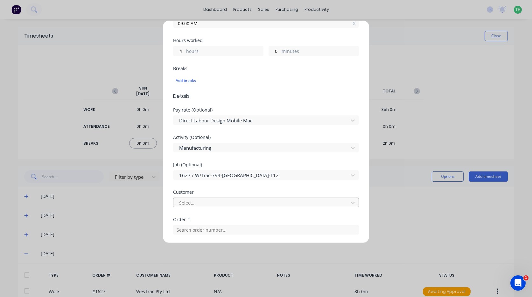
click at [176, 202] on div "Select..." at bounding box center [266, 202] width 186 height 10
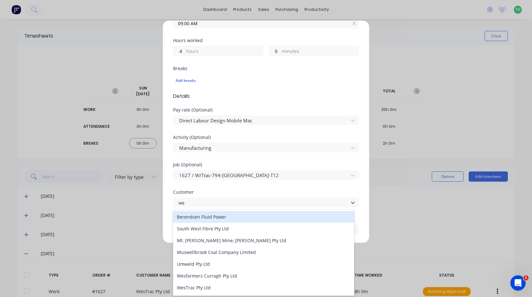
type input "[PERSON_NAME]"
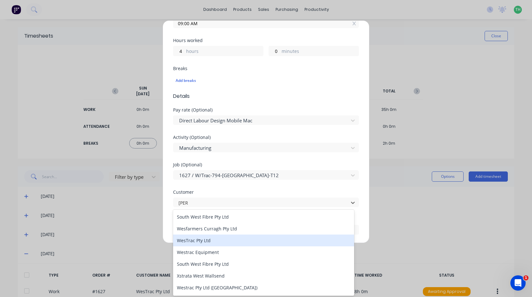
click at [200, 239] on div "WesTrac Pty Ltd" at bounding box center [263, 240] width 181 height 12
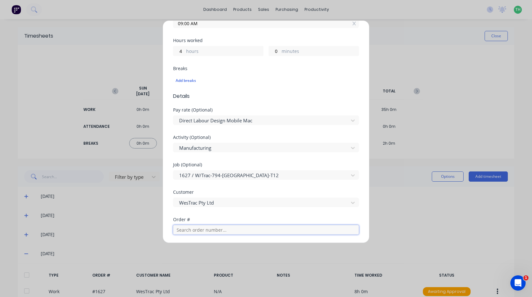
click at [204, 229] on input "text" at bounding box center [266, 230] width 186 height 10
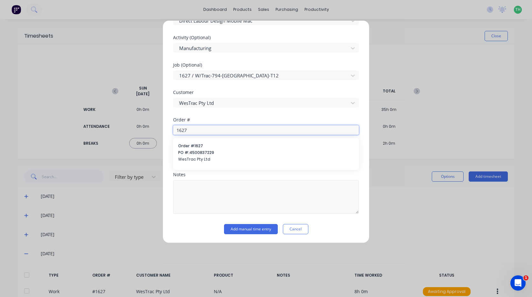
scroll to position [259, 0]
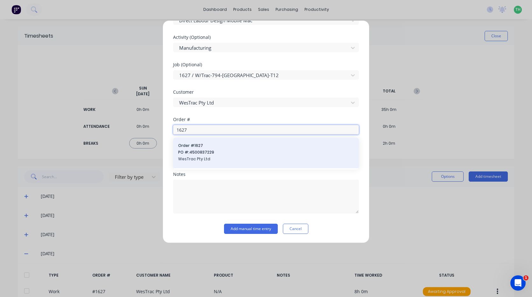
type input "1627"
click at [199, 149] on div "Order # 1627 PO #: 4500837229 WesTrac Pty Ltd" at bounding box center [266, 153] width 176 height 20
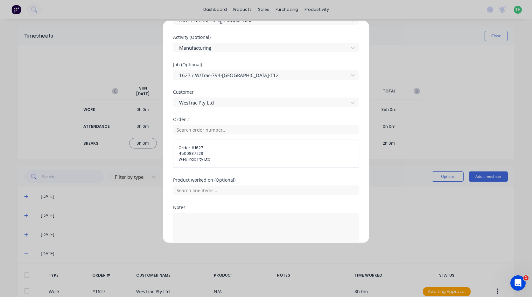
scroll to position [292, 0]
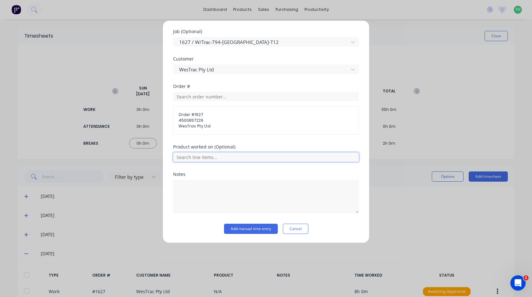
click at [210, 155] on input "text" at bounding box center [266, 157] width 186 height 10
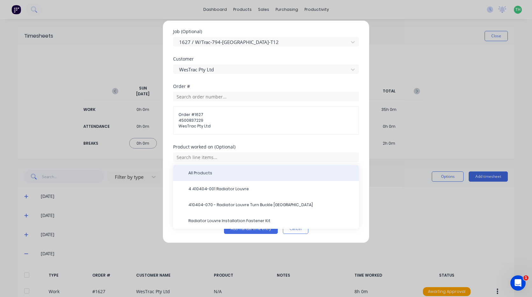
click at [220, 171] on span "All Products" at bounding box center [271, 173] width 166 height 6
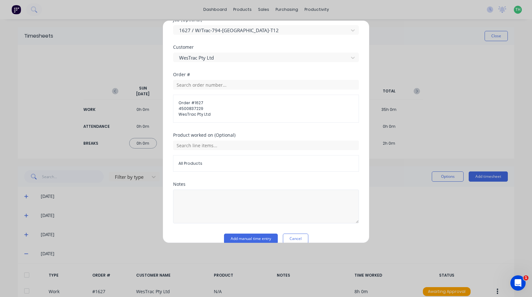
scroll to position [314, 0]
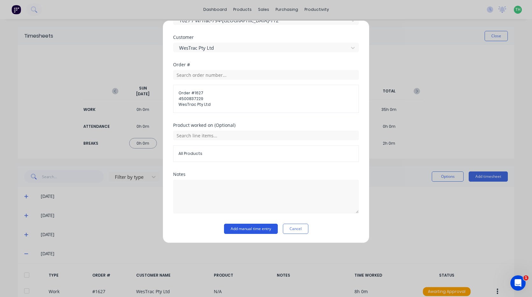
click at [253, 227] on button "Add manual time entry" at bounding box center [251, 228] width 54 height 10
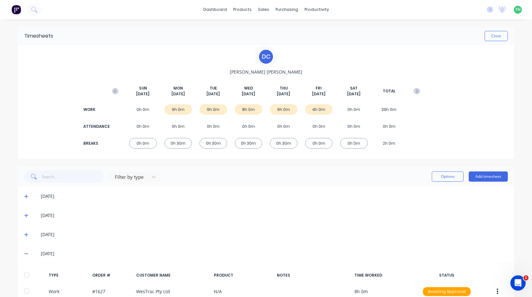
click at [496, 30] on div "Timesheets Close" at bounding box center [266, 36] width 497 height 18
click at [496, 34] on button "Close" at bounding box center [496, 36] width 23 height 10
